Goal: Information Seeking & Learning: Learn about a topic

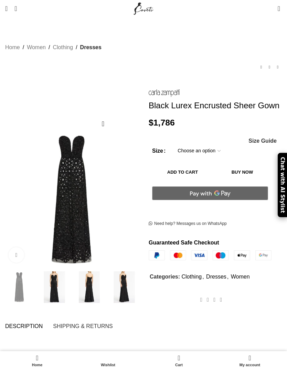
click at [21, 284] on img at bounding box center [19, 287] width 32 height 32
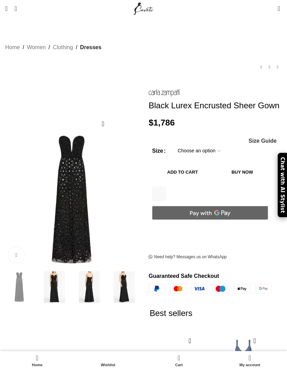
click at [54, 277] on img at bounding box center [54, 287] width 32 height 32
click at [137, 193] on div "Next slide" at bounding box center [133, 200] width 14 height 14
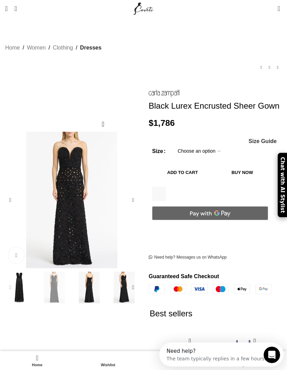
scroll to position [0, 0]
click at [68, 189] on img "2 / 6" at bounding box center [74, 239] width 143 height 214
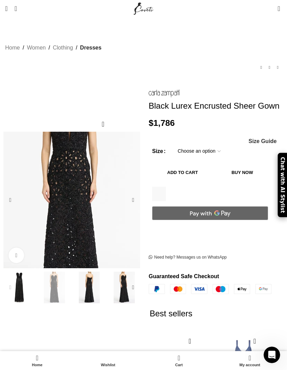
click at [89, 278] on img "3 / 6" at bounding box center [90, 287] width 32 height 32
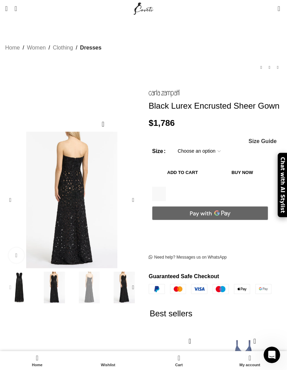
scroll to position [0, 156]
click at [121, 278] on img "4 / 6" at bounding box center [124, 287] width 32 height 32
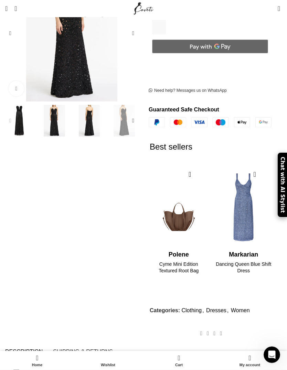
scroll to position [159, 0]
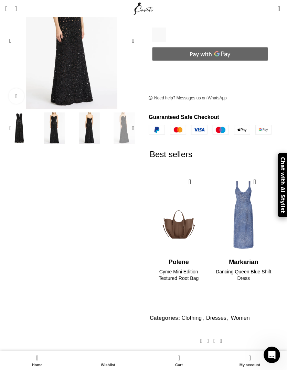
click at [240, 256] on img "2 / 2" at bounding box center [243, 297] width 58 height 82
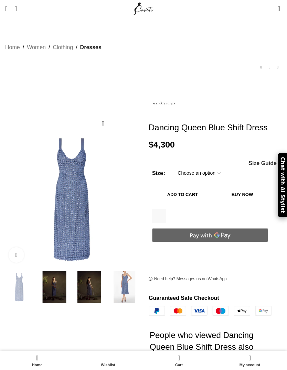
click at [126, 276] on img at bounding box center [124, 287] width 32 height 32
click at [122, 273] on img at bounding box center [124, 287] width 32 height 32
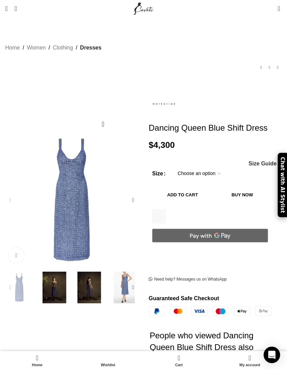
click at [16, 247] on link "Click to enlarge" at bounding box center [16, 254] width 15 height 15
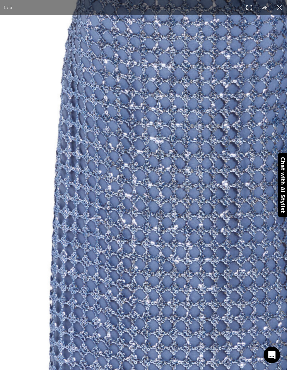
scroll to position [0, 156]
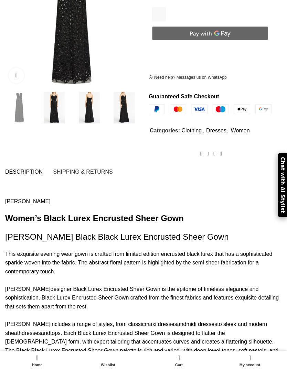
click at [15, 68] on link "Click to enlarge" at bounding box center [16, 75] width 15 height 15
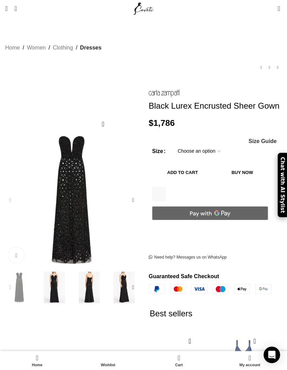
scroll to position [0, 234]
click at [82, 43] on link "Dresses" at bounding box center [90, 47] width 21 height 9
click at [58, 43] on link "Clothing" at bounding box center [63, 47] width 20 height 9
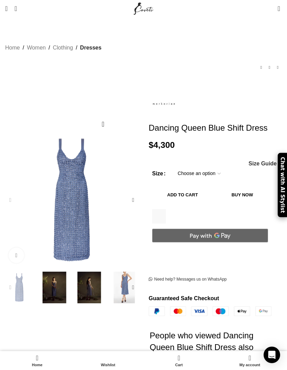
click at [11, 247] on link "Click to enlarge" at bounding box center [16, 254] width 15 height 15
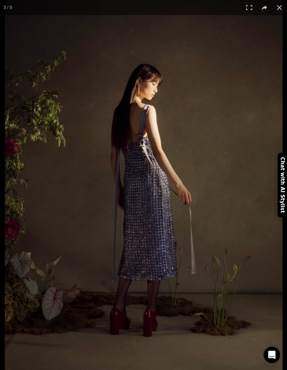
scroll to position [0, 78]
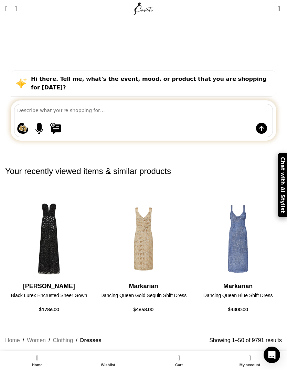
click at [81, 104] on div "Shopping ideas Casual summer dresses that aren't floral Cowgirl chic boots Prin…" at bounding box center [143, 120] width 258 height 33
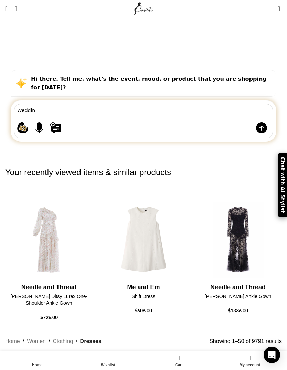
type textarea "Wedding"
